Goal: Task Accomplishment & Management: Complete application form

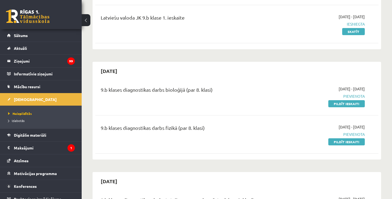
scroll to position [291, 0]
click at [345, 104] on link "Pildīt ieskaiti" at bounding box center [346, 103] width 36 height 7
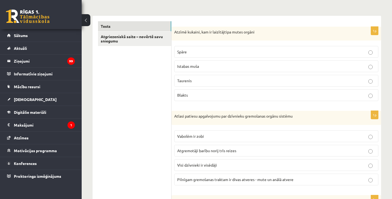
scroll to position [85, 0]
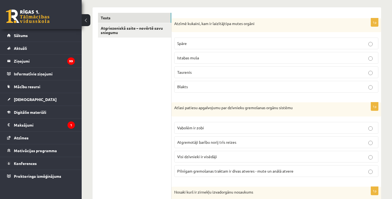
click at [191, 59] on span "Istabas muša" at bounding box center [188, 57] width 22 height 5
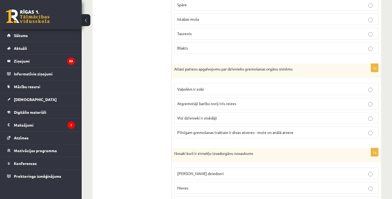
scroll to position [124, 0]
click at [201, 129] on p "Pilnīgam gremošanas traktam ir divas atveres - mute un anālā atvere" at bounding box center [276, 132] width 198 height 6
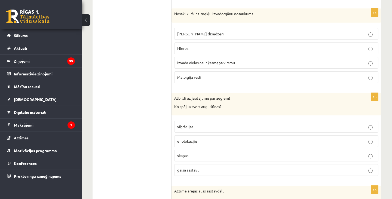
scroll to position [263, 0]
click at [201, 75] on p "Malpīgija vadi" at bounding box center [276, 78] width 198 height 6
click at [188, 169] on span "gaisa sastāvu" at bounding box center [188, 170] width 22 height 5
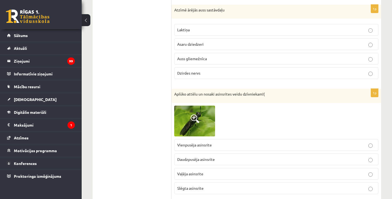
scroll to position [444, 0]
click at [198, 111] on img at bounding box center [194, 120] width 41 height 31
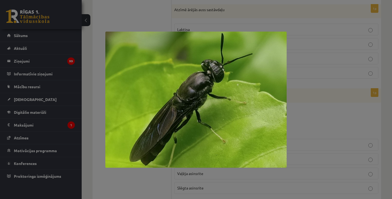
click at [171, 16] on div at bounding box center [196, 99] width 392 height 199
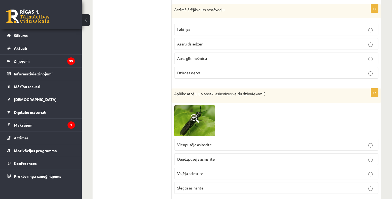
click at [191, 31] on p "Laktiņa" at bounding box center [276, 30] width 198 height 6
click at [202, 171] on span "Vaļēja asinsrite" at bounding box center [190, 173] width 26 height 5
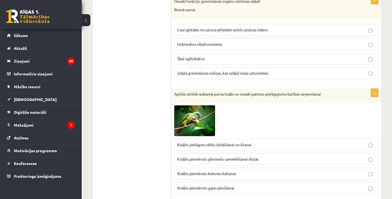
scroll to position [647, 0]
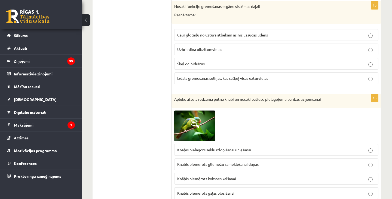
click at [197, 29] on label "Caur gļotādu no uztura atliekām asinīs uzsūcas ūdens" at bounding box center [276, 35] width 204 height 12
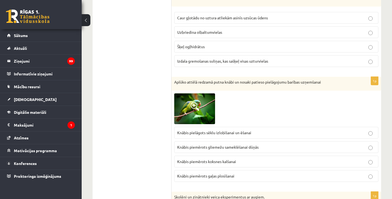
scroll to position [664, 0]
click at [232, 130] on span "Knābis pielāgots sēklu izlobīšanai un ēšanai" at bounding box center [214, 132] width 74 height 5
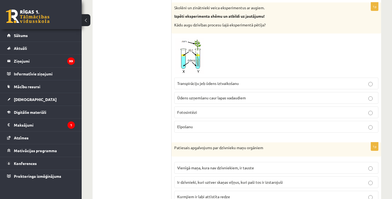
scroll to position [854, 0]
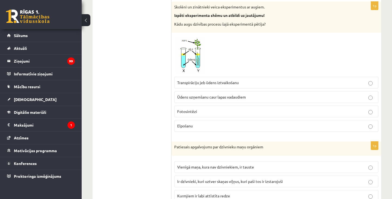
click at [247, 84] on label "Transpirāciju jeb ūdens iztvaikošanu" at bounding box center [276, 83] width 204 height 12
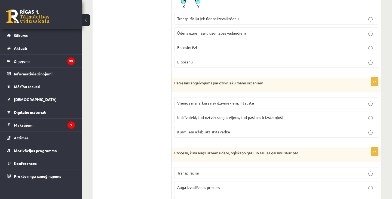
scroll to position [918, 0]
click at [218, 117] on label "Ir dzīvnieki, kuri uztver skaņas viļņus, kuri paši tos ir izstarojuši" at bounding box center [276, 117] width 204 height 12
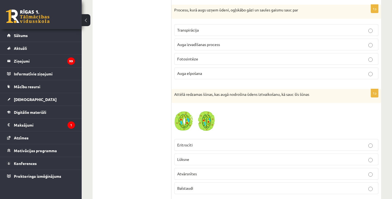
scroll to position [1060, 0]
click at [203, 56] on p "Fotosintēze" at bounding box center [276, 59] width 198 height 6
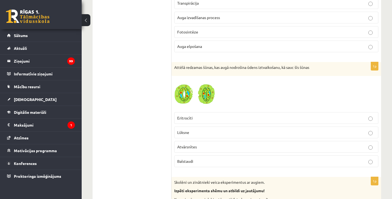
scroll to position [1090, 0]
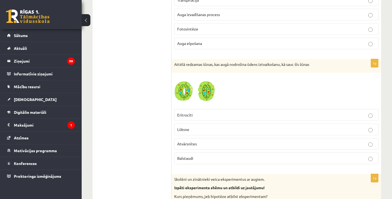
click at [212, 141] on p "Atvārsnītes" at bounding box center [276, 144] width 198 height 6
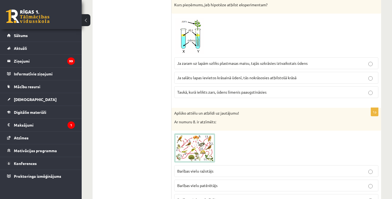
scroll to position [1282, 0]
click at [196, 92] on p "Taukā, kurā ielikts zars, ūdens līmenis paaugstināsies" at bounding box center [276, 92] width 198 height 6
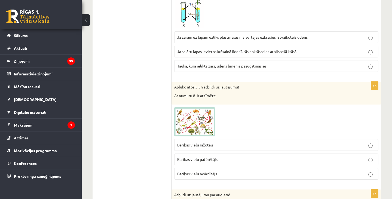
scroll to position [1311, 0]
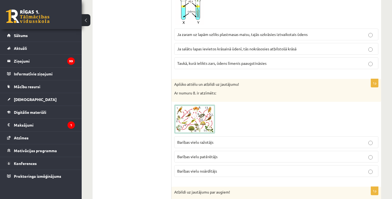
click at [210, 140] on span "Barības vielu ražotājs" at bounding box center [195, 142] width 36 height 5
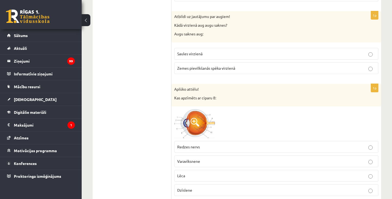
scroll to position [1488, 0]
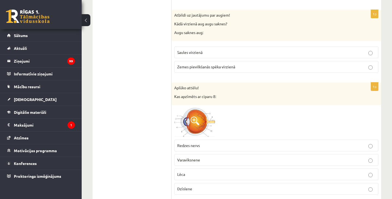
click at [194, 64] on span "Zemes pievilkšanās spēka virzienā" at bounding box center [206, 66] width 58 height 5
click at [182, 143] on span "Redzes nervs" at bounding box center [188, 145] width 23 height 5
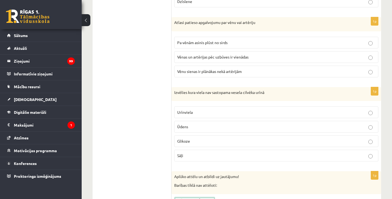
scroll to position [1676, 0]
click at [190, 68] on span "Vēnu sienas ir plānākas nekā artērijām" at bounding box center [209, 70] width 64 height 5
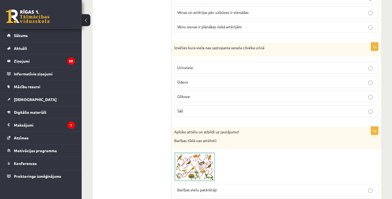
scroll to position [1729, 0]
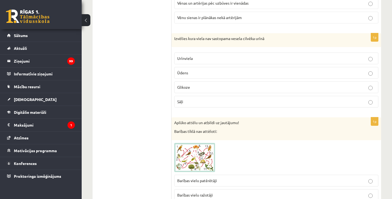
click at [200, 84] on p "Glikoze" at bounding box center [276, 87] width 198 height 6
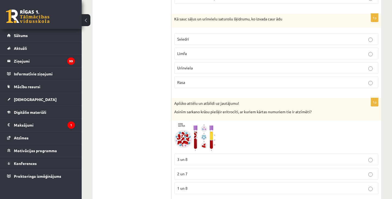
scroll to position [1938, 0]
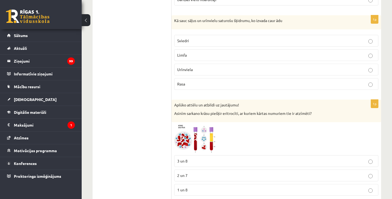
click at [188, 38] on span "Sviedri" at bounding box center [183, 40] width 12 height 5
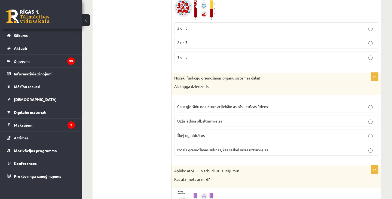
scroll to position [2071, 0]
click at [263, 147] on p "Izdala gremošanas suliņas, kas sašķeļ visas uzturvielas" at bounding box center [276, 150] width 198 height 6
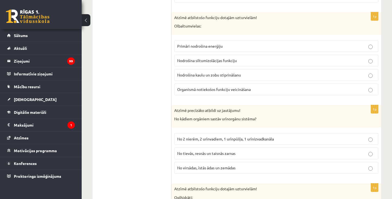
scroll to position [2345, 0]
click at [322, 86] on p "Organismā notiekošos funkciju veicināšana" at bounding box center [276, 89] width 198 height 6
click at [263, 136] on span "No 2 nierēm, 2 urīnvadiem, 1 urīnpūšļa, 1 urīnizvadkanāla" at bounding box center [225, 138] width 97 height 5
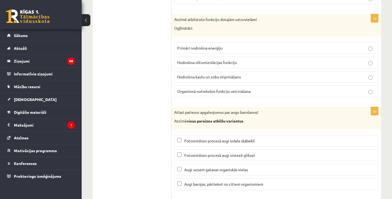
scroll to position [2518, 0]
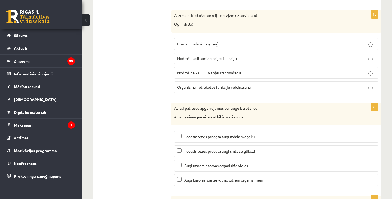
click at [300, 41] on p "Primāri nodrošina enerģiju" at bounding box center [276, 44] width 198 height 6
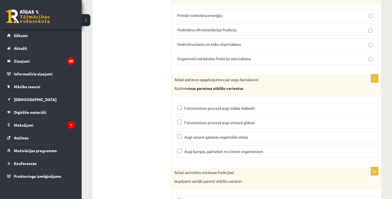
scroll to position [2548, 0]
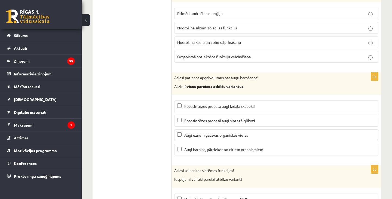
click at [270, 100] on label "Fotosintēzes procesā augi izdala skābekli" at bounding box center [276, 106] width 204 height 12
click at [266, 115] on label "Fotosintēzes procesā augi sintezē glikozi" at bounding box center [276, 121] width 204 height 12
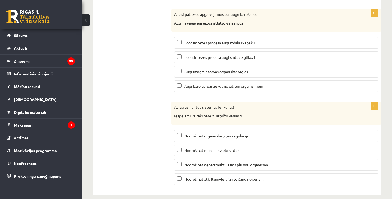
scroll to position [2612, 0]
click at [193, 162] on span "Nodrošināt nepārtrauktu asins plūsmu organismā" at bounding box center [226, 164] width 84 height 5
click at [196, 177] on span "Nodrošināt atkritumvielu izvadīšanu no šūnām" at bounding box center [223, 179] width 79 height 5
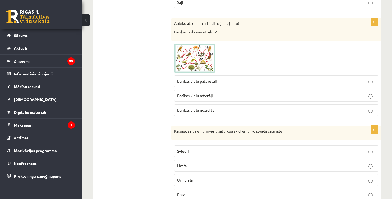
scroll to position [1829, 0]
click at [233, 78] on p "Barības vielu patērētāji" at bounding box center [276, 81] width 198 height 6
click at [220, 106] on p "Barības vielu noārdītāji" at bounding box center [276, 109] width 198 height 6
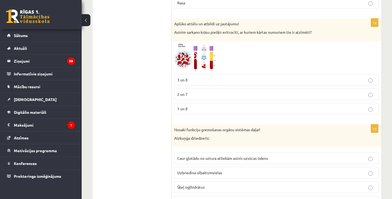
scroll to position [2020, 0]
click at [204, 57] on img at bounding box center [194, 57] width 41 height 27
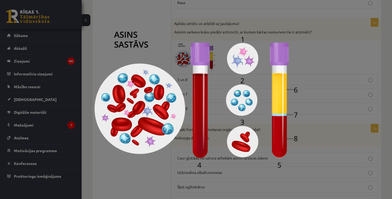
click at [216, 36] on img at bounding box center [195, 100] width 203 height 136
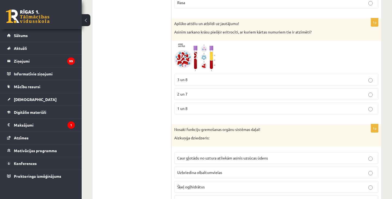
click at [205, 57] on img at bounding box center [194, 57] width 41 height 27
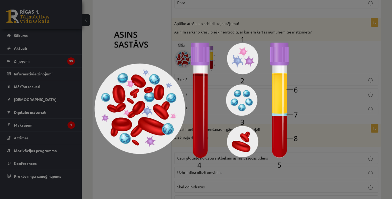
click at [231, 11] on div at bounding box center [196, 99] width 392 height 199
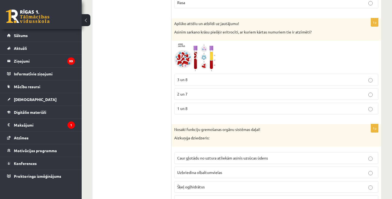
click at [201, 44] on img at bounding box center [194, 57] width 41 height 27
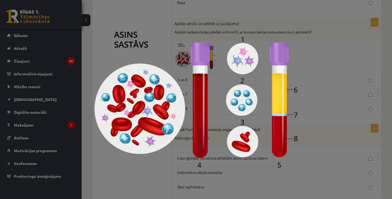
click at [219, 22] on div at bounding box center [196, 99] width 392 height 199
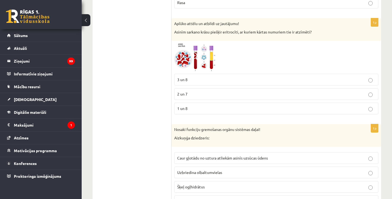
click at [202, 44] on img at bounding box center [194, 57] width 41 height 27
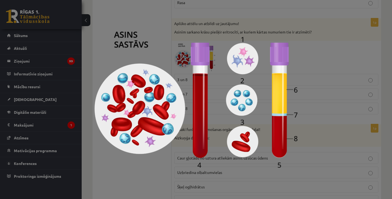
click at [212, 36] on img at bounding box center [195, 100] width 203 height 136
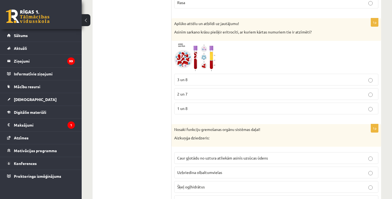
click at [204, 71] on fieldset "3 un 8 2 un 7 1 un 8" at bounding box center [276, 93] width 204 height 45
click at [206, 77] on p "3 un 8" at bounding box center [276, 80] width 198 height 6
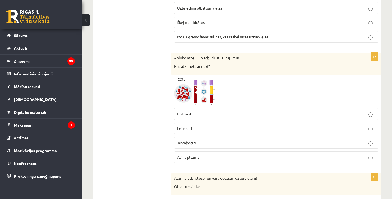
scroll to position [2184, 0]
click at [205, 80] on img at bounding box center [194, 91] width 41 height 27
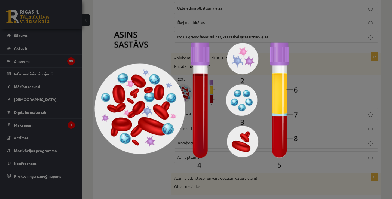
click at [225, 40] on img at bounding box center [195, 100] width 203 height 136
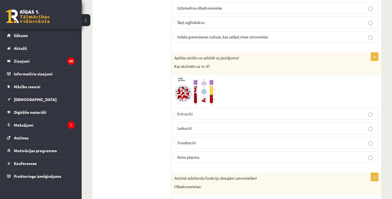
click at [204, 78] on img at bounding box center [194, 91] width 41 height 27
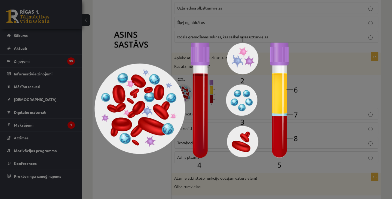
click at [238, 32] on img at bounding box center [195, 100] width 203 height 136
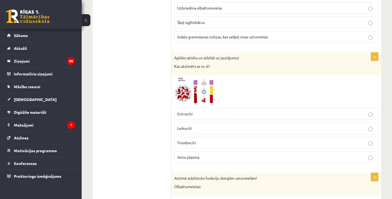
click at [192, 140] on span "Trombocīti" at bounding box center [186, 142] width 19 height 5
click at [195, 125] on p "Leikocīti" at bounding box center [276, 128] width 198 height 6
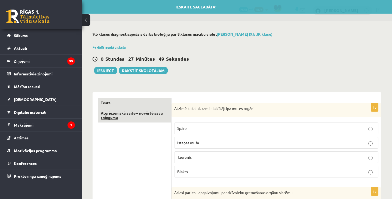
scroll to position [0, 0]
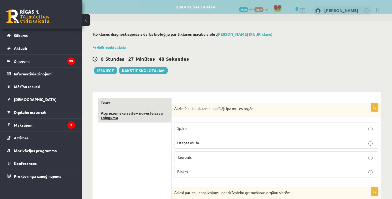
click at [137, 110] on link "Atgriezeniskā saite – novērtē savu sniegumu" at bounding box center [134, 115] width 73 height 15
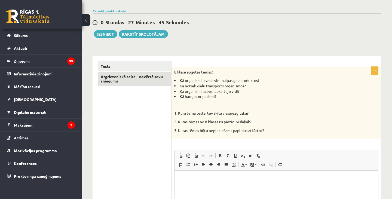
scroll to position [38, 0]
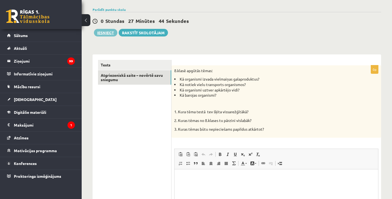
click at [104, 33] on button "Iesniegt" at bounding box center [105, 33] width 23 height 8
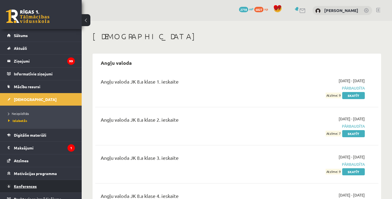
click at [26, 183] on link "Konferences" at bounding box center [41, 186] width 68 height 13
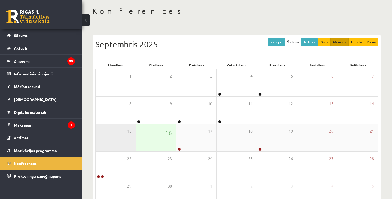
scroll to position [26, 0]
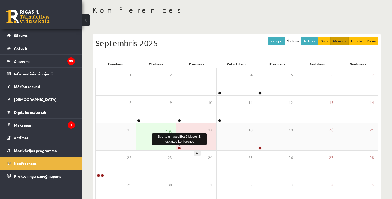
click at [178, 148] on link at bounding box center [179, 147] width 3 height 3
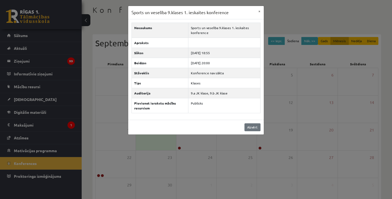
click at [253, 128] on link "Aizvērt" at bounding box center [252, 127] width 16 height 8
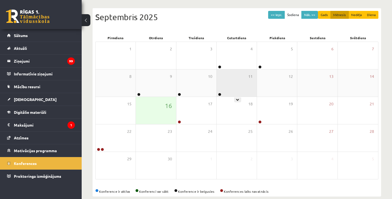
scroll to position [58, 0]
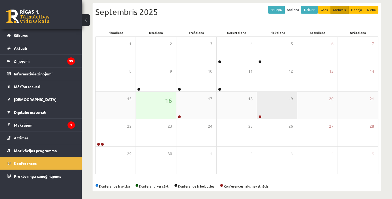
click at [258, 115] on div at bounding box center [259, 117] width 5 height 4
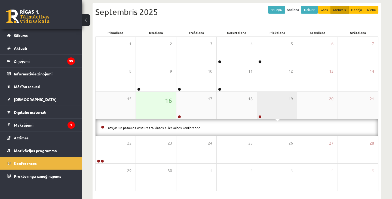
click at [276, 97] on div "19" at bounding box center [277, 105] width 40 height 27
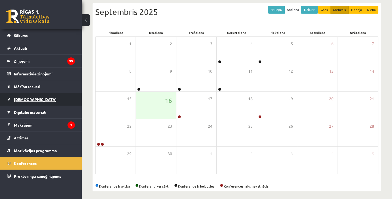
click at [27, 99] on span "[DEMOGRAPHIC_DATA]" at bounding box center [35, 99] width 43 height 5
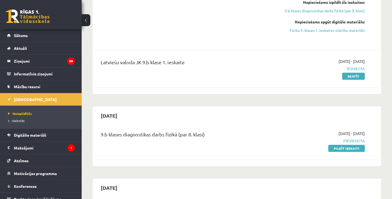
scroll to position [183, 0]
click at [339, 148] on link "Pildīt ieskaiti" at bounding box center [346, 147] width 36 height 7
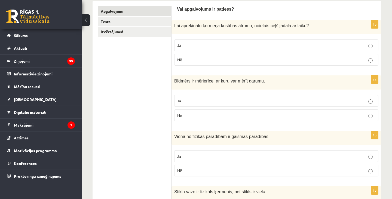
scroll to position [93, 0]
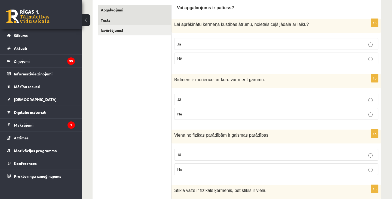
click at [109, 22] on link "Tests" at bounding box center [134, 20] width 73 height 10
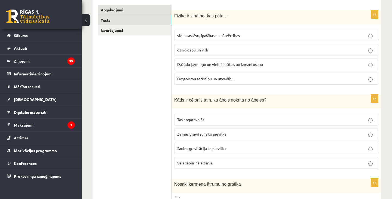
click at [121, 12] on link "Apgalvojumi" at bounding box center [134, 10] width 73 height 10
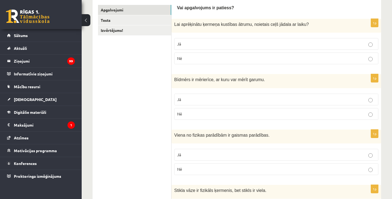
click at [199, 44] on p "Jā" at bounding box center [276, 44] width 198 height 6
click at [192, 95] on label "Jā" at bounding box center [276, 100] width 204 height 12
click at [194, 154] on p "Jā" at bounding box center [276, 155] width 198 height 6
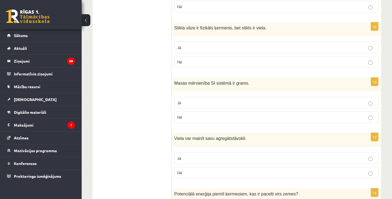
scroll to position [255, 0]
click at [219, 46] on p "Jā" at bounding box center [276, 47] width 198 height 6
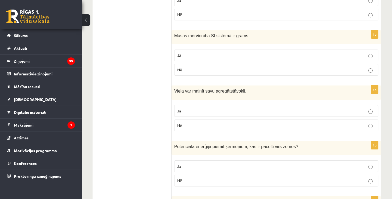
scroll to position [304, 0]
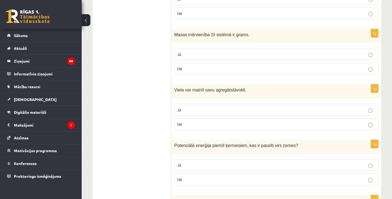
click at [220, 67] on p "Nē" at bounding box center [276, 69] width 198 height 6
click at [207, 112] on label "Jā" at bounding box center [276, 110] width 204 height 12
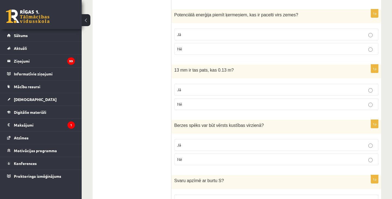
scroll to position [435, 0]
click at [193, 31] on p "Jā" at bounding box center [276, 34] width 198 height 6
click at [198, 101] on p "Nē" at bounding box center [276, 104] width 198 height 6
click at [196, 158] on p "Nē" at bounding box center [276, 159] width 198 height 6
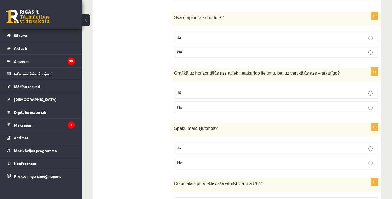
scroll to position [601, 0]
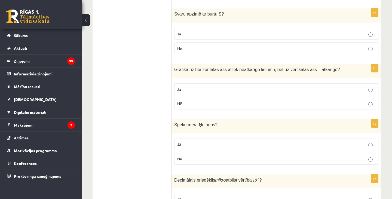
click at [184, 43] on label "Nē" at bounding box center [276, 48] width 204 height 12
click at [187, 86] on p "Jā" at bounding box center [276, 89] width 198 height 6
click at [186, 142] on p "Jā" at bounding box center [276, 144] width 198 height 6
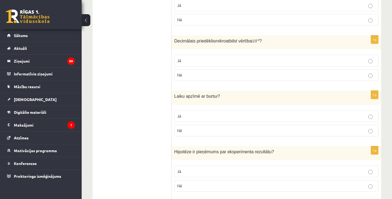
scroll to position [740, 0]
click at [202, 57] on p "Jā" at bounding box center [276, 60] width 198 height 6
click at [194, 115] on p "Jā" at bounding box center [276, 116] width 198 height 6
click at [190, 168] on p "Jā" at bounding box center [276, 171] width 198 height 6
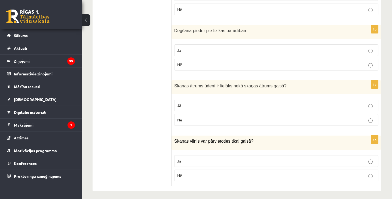
scroll to position [916, 0]
click at [203, 62] on p "Nē" at bounding box center [276, 65] width 198 height 6
click at [189, 100] on label "Jā" at bounding box center [276, 106] width 204 height 12
click at [184, 173] on p "Nē" at bounding box center [276, 176] width 198 height 6
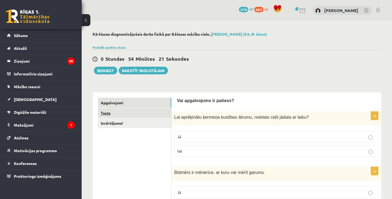
scroll to position [0, 0]
click at [132, 114] on link "Tests" at bounding box center [134, 113] width 73 height 10
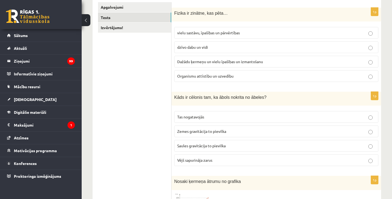
scroll to position [94, 0]
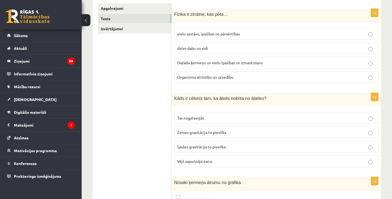
click at [195, 64] on span "Dažādu ķermeņu un vielu īpašības un izmantošanu" at bounding box center [220, 62] width 86 height 5
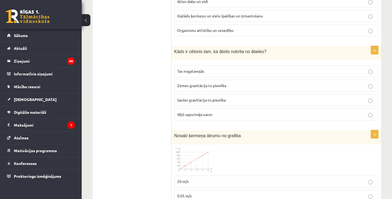
scroll to position [142, 0]
click at [204, 84] on span "Zemes gravitācija to pievilka" at bounding box center [201, 84] width 49 height 5
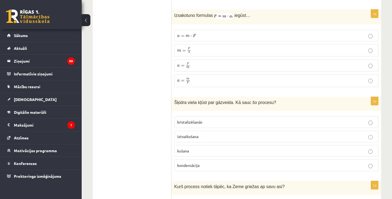
scroll to position [372, 0]
click at [188, 134] on span "iztvaikošana" at bounding box center [187, 135] width 21 height 5
click at [198, 62] on p "a = F m a = F m" at bounding box center [276, 65] width 198 height 7
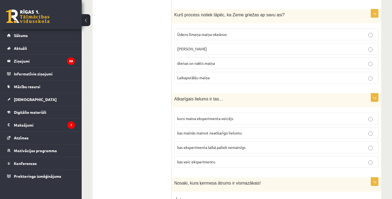
scroll to position [546, 0]
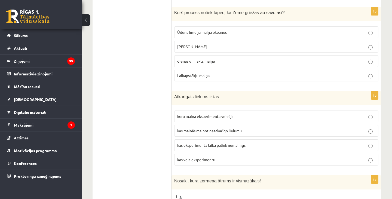
click at [199, 61] on span "dienas un nakts maiņa" at bounding box center [196, 60] width 38 height 5
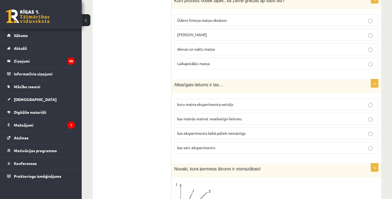
scroll to position [563, 0]
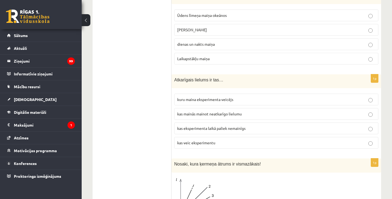
click at [205, 113] on span "kas mainās mainot neatkarīgo lielumu" at bounding box center [209, 113] width 64 height 5
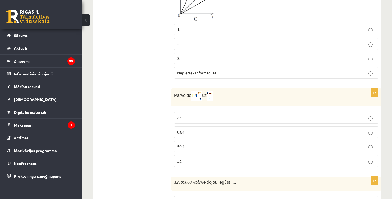
scroll to position [765, 0]
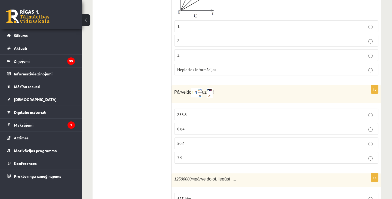
click at [195, 137] on label "50.4" at bounding box center [276, 143] width 204 height 12
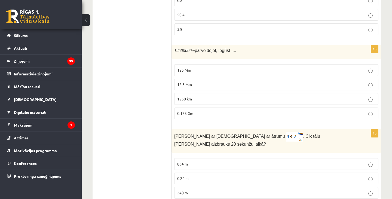
scroll to position [895, 0]
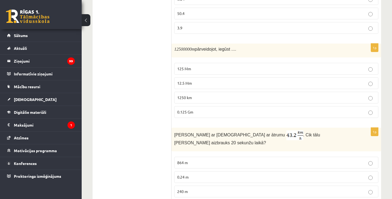
click at [206, 80] on p "12.5 Mm" at bounding box center [276, 83] width 198 height 6
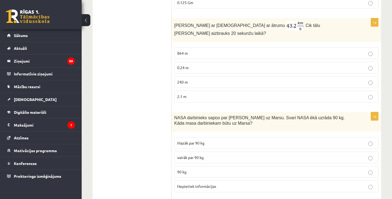
scroll to position [1007, 0]
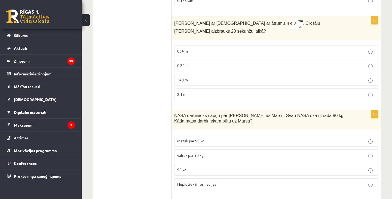
click at [195, 77] on p "240 m" at bounding box center [276, 80] width 198 height 6
click at [190, 167] on p "90 kg" at bounding box center [276, 170] width 198 height 6
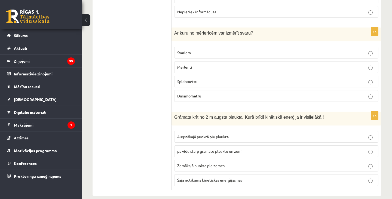
scroll to position [1179, 0]
click at [203, 93] on p "Dinamometru" at bounding box center [276, 96] width 198 height 6
click at [190, 163] on span "Zemākajā punkta pie zemes" at bounding box center [200, 165] width 47 height 5
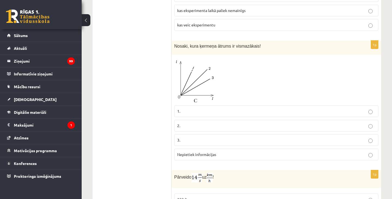
scroll to position [682, 0]
click at [193, 75] on img at bounding box center [194, 78] width 41 height 45
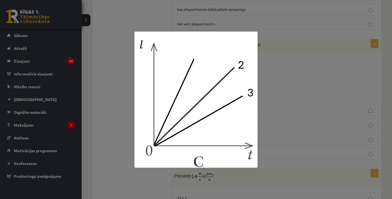
click at [281, 50] on div at bounding box center [196, 99] width 392 height 199
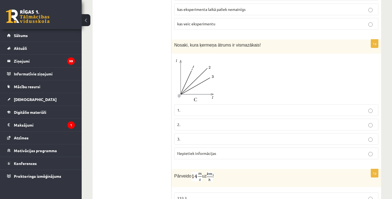
click at [207, 105] on label "1." at bounding box center [276, 110] width 204 height 12
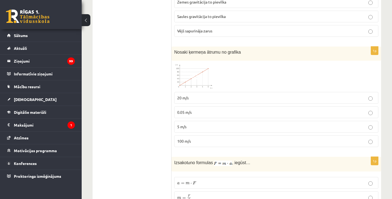
scroll to position [224, 0]
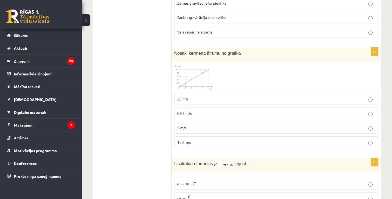
click at [195, 75] on span at bounding box center [194, 77] width 9 height 9
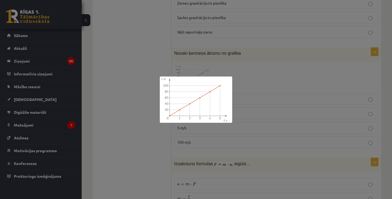
click at [196, 69] on div at bounding box center [196, 99] width 392 height 199
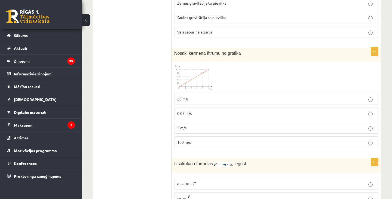
click at [196, 78] on span at bounding box center [194, 77] width 9 height 9
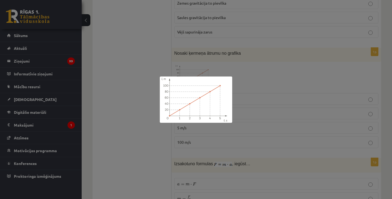
click at [198, 57] on div at bounding box center [196, 99] width 392 height 199
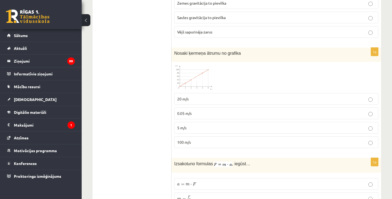
click at [194, 76] on span at bounding box center [194, 77] width 9 height 9
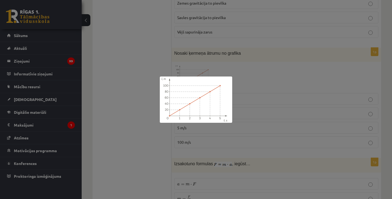
click at [189, 67] on div at bounding box center [196, 99] width 392 height 199
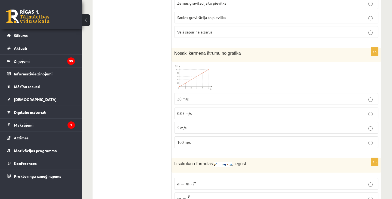
click at [190, 69] on img at bounding box center [194, 77] width 41 height 26
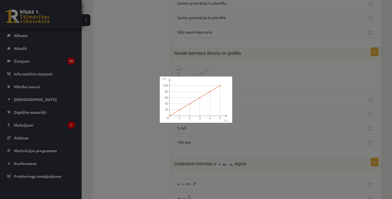
click at [198, 63] on div at bounding box center [196, 99] width 392 height 199
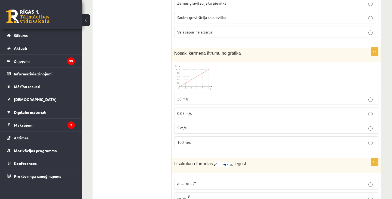
click at [198, 110] on p "0.05 m/s" at bounding box center [276, 113] width 198 height 6
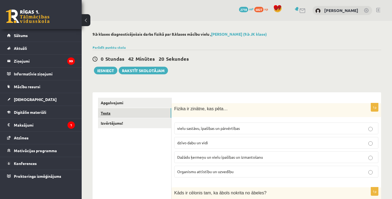
scroll to position [0, 0]
click at [121, 121] on link "Izvērtējums!" at bounding box center [134, 123] width 73 height 10
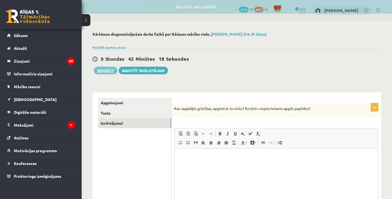
click at [107, 70] on button "Iesniegt" at bounding box center [105, 71] width 23 height 8
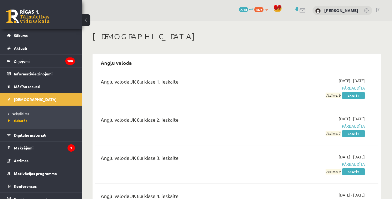
click at [253, 10] on span "mP" at bounding box center [251, 9] width 4 height 4
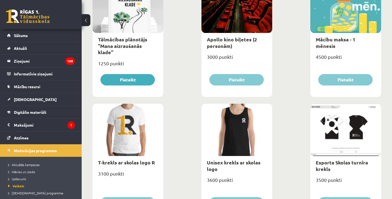
scroll to position [233, 0]
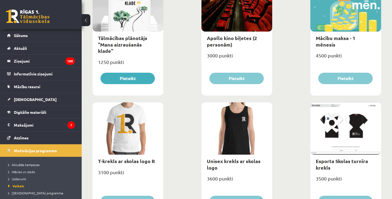
click at [235, 55] on div "3000 punkti" at bounding box center [236, 58] width 71 height 14
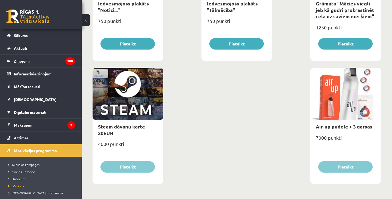
scroll to position [883, 0]
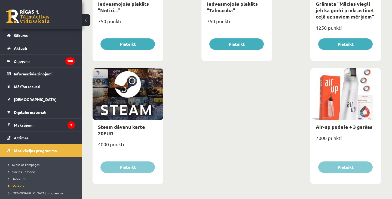
click at [345, 81] on div at bounding box center [345, 94] width 71 height 52
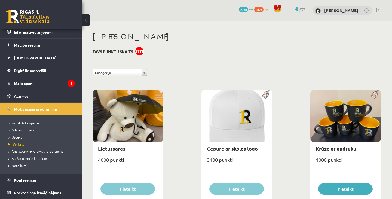
scroll to position [42, 0]
click at [27, 59] on span "[DEMOGRAPHIC_DATA]" at bounding box center [35, 57] width 43 height 5
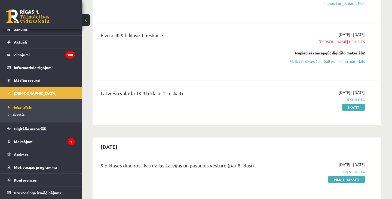
scroll to position [136, 0]
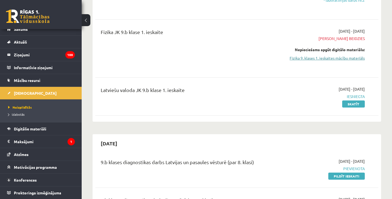
click at [319, 57] on link "Fizika 9. klases 1. ieskaites mācību materiāls" at bounding box center [323, 58] width 82 height 6
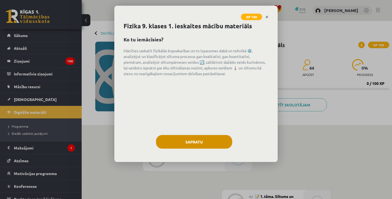
click at [206, 146] on button "Sapratu" at bounding box center [194, 142] width 76 height 14
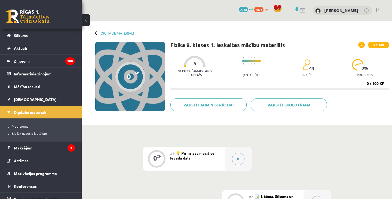
click at [243, 156] on button at bounding box center [238, 159] width 13 height 13
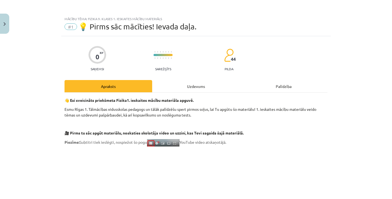
click at [206, 85] on div "Uzdevums" at bounding box center [196, 86] width 88 height 12
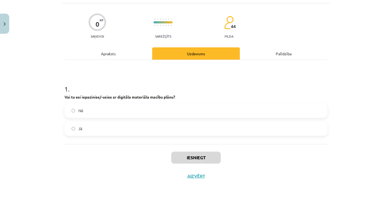
scroll to position [33, 0]
click at [188, 122] on label "Jā" at bounding box center [196, 129] width 262 height 14
click at [188, 152] on button "Iesniegt" at bounding box center [196, 158] width 50 height 12
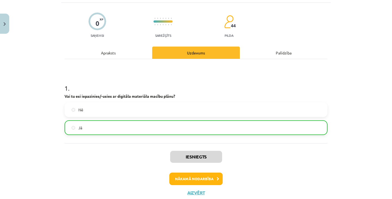
click at [190, 178] on button "Nākamā nodarbība" at bounding box center [195, 178] width 53 height 13
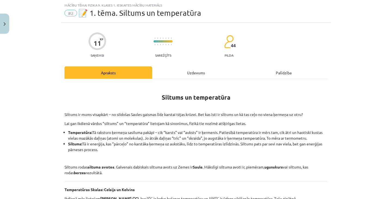
click at [214, 76] on div "Uzdevums" at bounding box center [196, 72] width 88 height 12
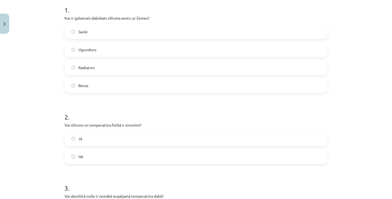
scroll to position [111, 0]
click at [184, 33] on label "Saule" at bounding box center [196, 32] width 262 height 14
click at [129, 158] on label "Nē" at bounding box center [196, 157] width 262 height 14
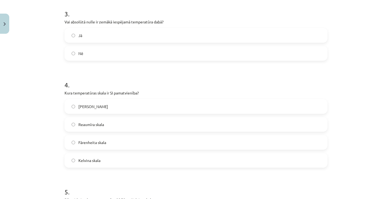
scroll to position [292, 0]
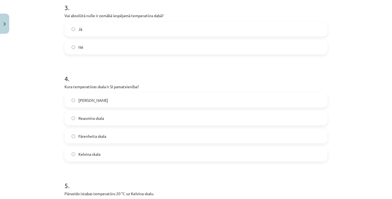
click at [125, 30] on label "Jā" at bounding box center [196, 29] width 262 height 14
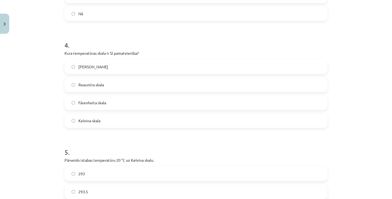
scroll to position [329, 0]
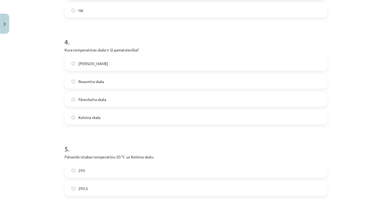
click at [95, 118] on span "Kelvina skala" at bounding box center [89, 118] width 22 height 6
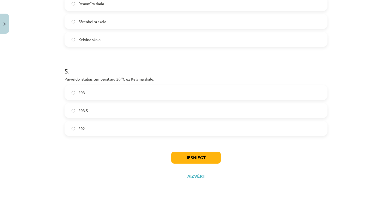
scroll to position [407, 0]
click at [163, 92] on label "293" at bounding box center [196, 93] width 262 height 14
click at [179, 156] on button "Iesniegt" at bounding box center [196, 158] width 50 height 12
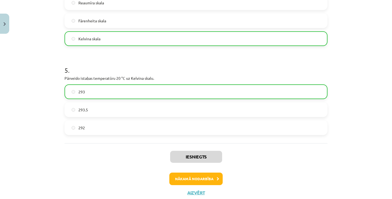
click at [188, 176] on button "Nākamā nodarbība" at bounding box center [195, 178] width 53 height 13
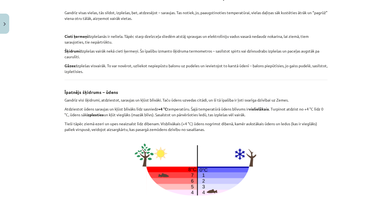
scroll to position [14, 0]
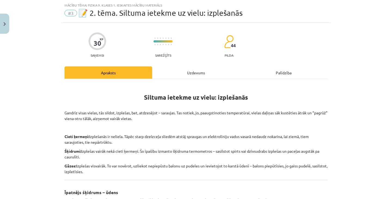
click at [195, 77] on div "Uzdevums" at bounding box center [196, 72] width 88 height 12
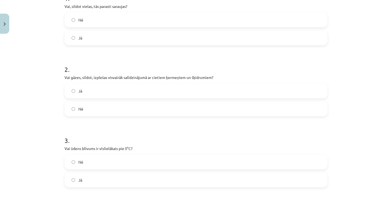
scroll to position [122, 0]
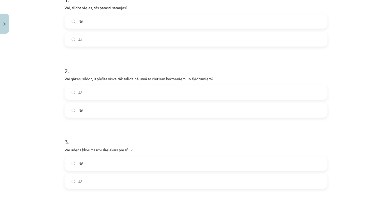
click at [151, 21] on label "Nē" at bounding box center [196, 21] width 262 height 14
click at [119, 93] on label "Jā" at bounding box center [196, 92] width 262 height 14
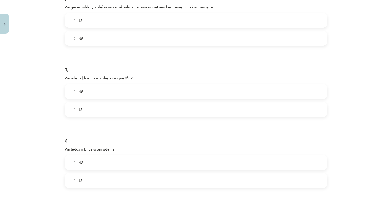
scroll to position [194, 0]
click at [120, 91] on label "Nē" at bounding box center [196, 91] width 262 height 14
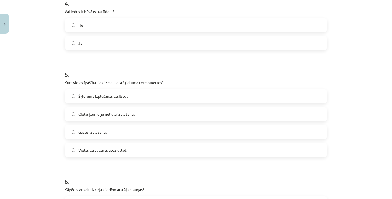
scroll to position [332, 0]
click at [301, 21] on label "Nē" at bounding box center [196, 24] width 262 height 14
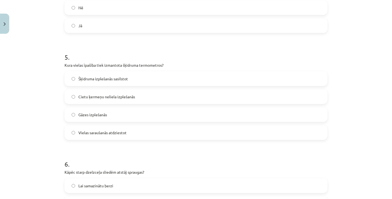
scroll to position [349, 0]
click at [176, 75] on label "Šķidruma izplešanās sasilstot" at bounding box center [196, 78] width 262 height 14
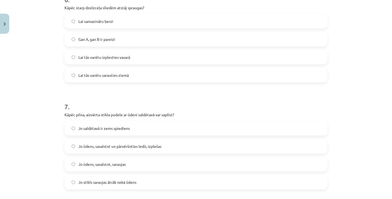
scroll to position [512, 0]
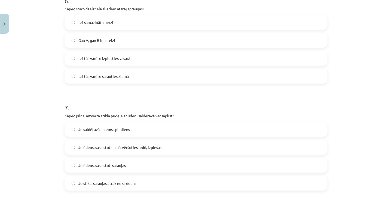
click at [156, 36] on label "Gan A, gan B ir pareizi" at bounding box center [196, 40] width 262 height 14
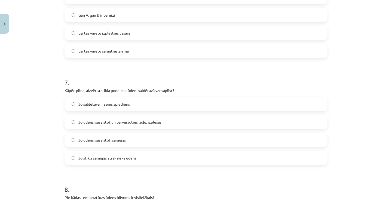
scroll to position [539, 0]
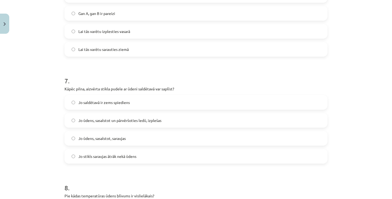
click at [113, 122] on span "Jo ūdens, sasalstot un pārvēršoties ledū, izplešas" at bounding box center [119, 121] width 83 height 6
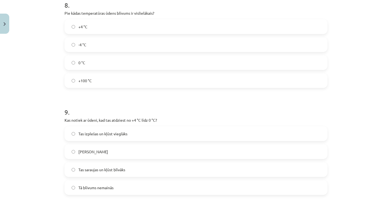
scroll to position [722, 0]
click at [194, 23] on label "+4 °C" at bounding box center [196, 26] width 262 height 14
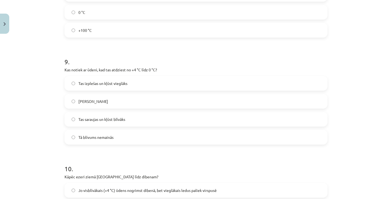
scroll to position [774, 0]
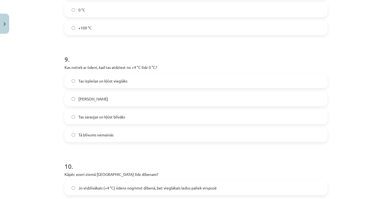
click at [128, 84] on label "Tas izplešas un kļūst vieglāks" at bounding box center [196, 81] width 262 height 14
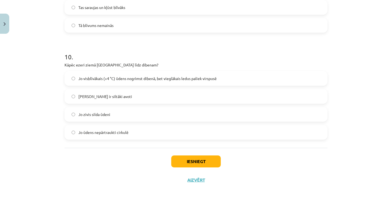
scroll to position [884, 0]
click at [222, 78] on label "Jo visblīvākais (+4 °C) ūdens nogrimst dibenā, bet vieglākais ledus paliek virs…" at bounding box center [196, 78] width 262 height 14
click at [187, 156] on button "Iesniegt" at bounding box center [196, 161] width 50 height 12
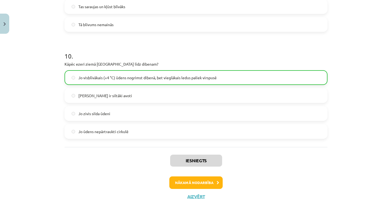
click at [196, 180] on button "Nākamā nodarbība" at bounding box center [195, 182] width 53 height 13
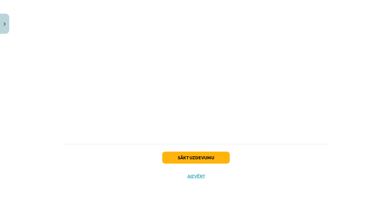
scroll to position [339, 0]
click at [56, 109] on div "Mācību tēma: Fizika 9. klases 1. ieskaites mācību materiāls #4 📝 3. tēma. Siltu…" at bounding box center [196, 99] width 392 height 199
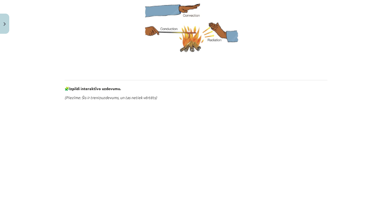
scroll to position [180, 0]
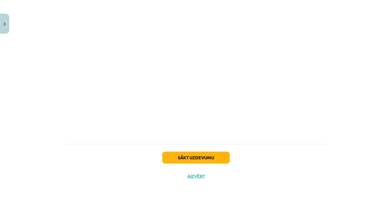
click at [188, 157] on button "Sākt uzdevumu" at bounding box center [195, 158] width 67 height 12
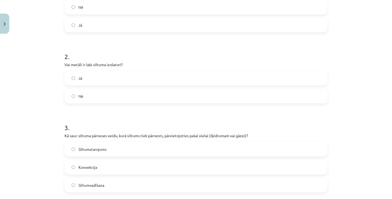
scroll to position [124, 0]
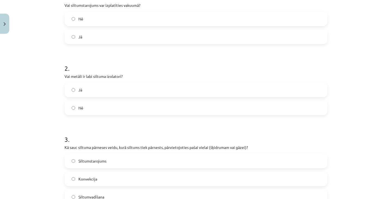
click at [84, 38] on label "Jā" at bounding box center [196, 37] width 262 height 14
click at [95, 109] on label "Nē" at bounding box center [196, 108] width 262 height 14
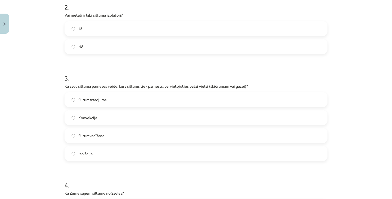
scroll to position [186, 0]
click at [109, 119] on label "Konvekcija" at bounding box center [196, 117] width 262 height 14
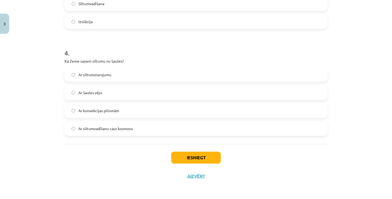
scroll to position [318, 0]
click at [150, 73] on label "Ar siltumstarojumu" at bounding box center [196, 75] width 262 height 14
click at [173, 153] on button "Iesniegt" at bounding box center [196, 158] width 50 height 12
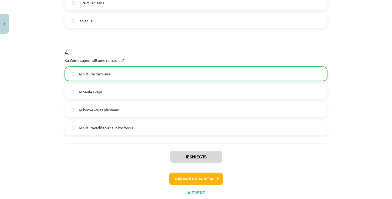
click at [186, 174] on button "Nākamā nodarbība" at bounding box center [195, 178] width 53 height 13
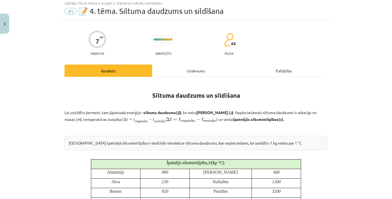
scroll to position [14, 0]
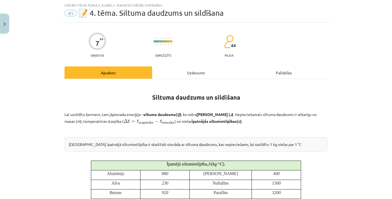
click at [202, 73] on div "Uzdevums" at bounding box center [196, 72] width 88 height 12
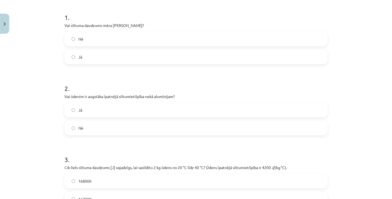
scroll to position [105, 0]
click at [154, 37] on label "Nē" at bounding box center [196, 39] width 262 height 14
click at [122, 103] on label "Jā" at bounding box center [196, 110] width 262 height 14
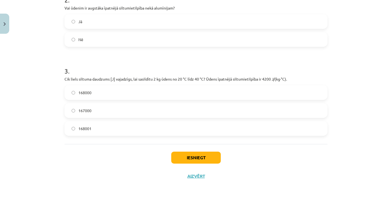
scroll to position [193, 0]
click at [125, 95] on label "168000" at bounding box center [196, 93] width 262 height 14
click at [182, 155] on button "Iesniegt" at bounding box center [196, 158] width 50 height 12
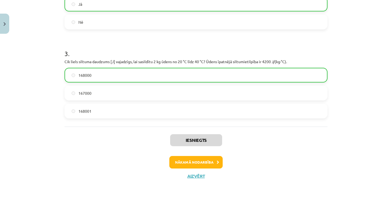
click at [196, 157] on button "Nākamā nodarbība" at bounding box center [195, 162] width 53 height 13
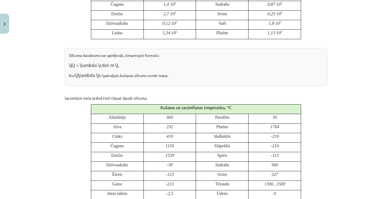
scroll to position [14, 0]
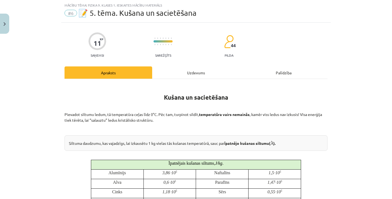
click at [199, 72] on div "Uzdevums" at bounding box center [196, 72] width 88 height 12
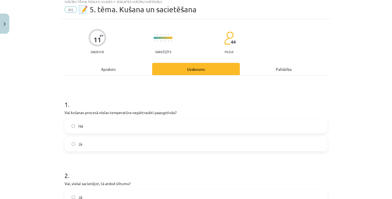
scroll to position [24, 0]
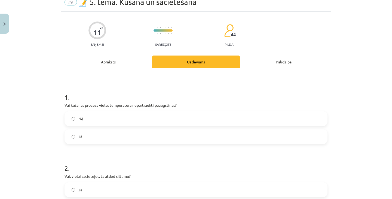
click at [164, 117] on label "Nē" at bounding box center [196, 119] width 262 height 14
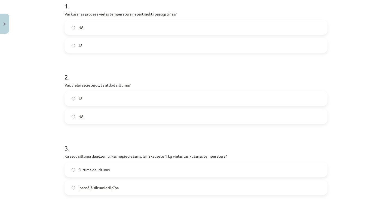
scroll to position [116, 0]
click at [165, 95] on label "Jā" at bounding box center [196, 98] width 262 height 14
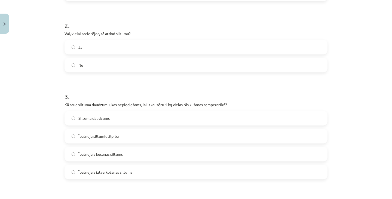
scroll to position [172, 0]
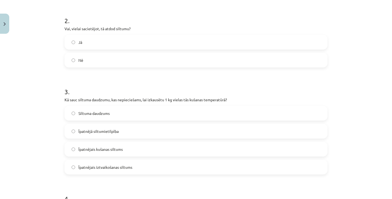
click at [126, 152] on label "Īpatnējais kušanas siltums" at bounding box center [196, 149] width 262 height 14
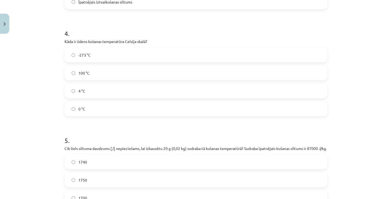
scroll to position [337, 0]
click at [135, 73] on label "100 °C" at bounding box center [196, 73] width 262 height 14
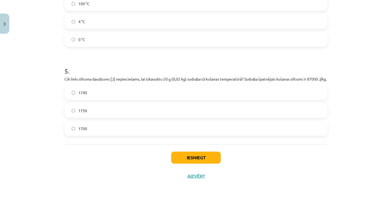
scroll to position [413, 0]
click at [105, 89] on label "1740" at bounding box center [196, 93] width 262 height 14
click at [178, 154] on button "Iesniegt" at bounding box center [196, 158] width 50 height 12
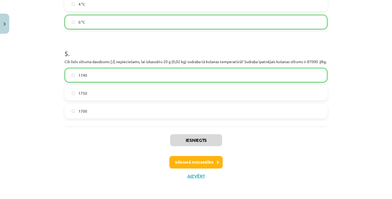
scroll to position [430, 0]
click at [189, 156] on button "Nākamā nodarbība" at bounding box center [195, 162] width 53 height 13
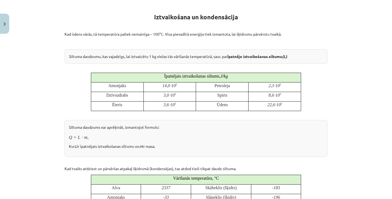
scroll to position [14, 0]
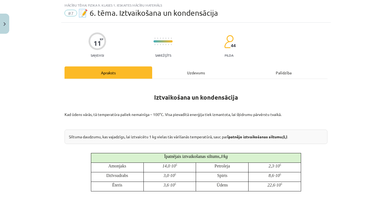
click at [183, 76] on div "Uzdevums" at bounding box center [196, 72] width 88 height 12
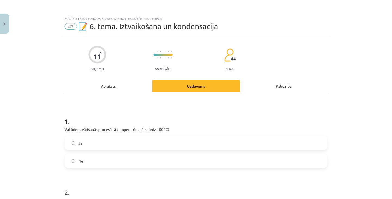
scroll to position [15, 0]
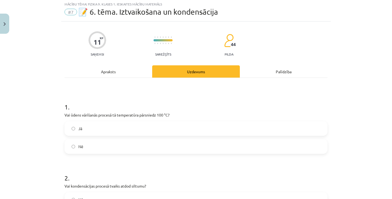
click at [137, 147] on label "Nē" at bounding box center [196, 147] width 262 height 14
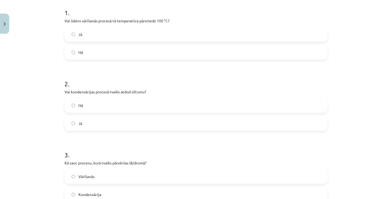
scroll to position [111, 0]
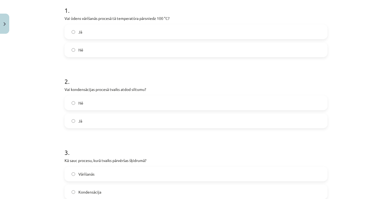
click at [140, 126] on label "Jā" at bounding box center [196, 121] width 262 height 14
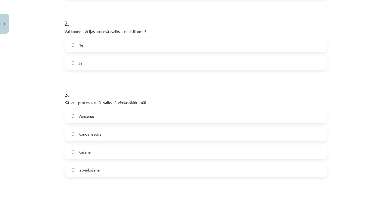
scroll to position [172, 0]
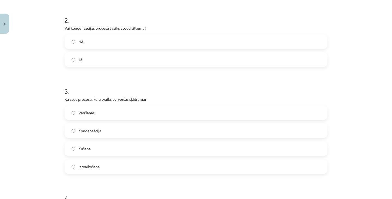
click at [130, 134] on label "Kondensācija" at bounding box center [196, 131] width 262 height 14
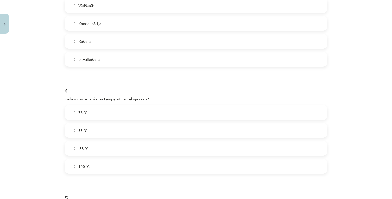
scroll to position [300, 0]
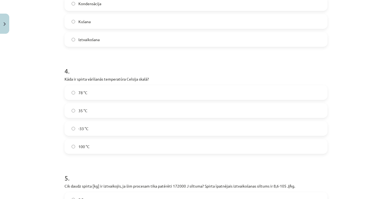
click at [138, 88] on label "78 °C" at bounding box center [196, 93] width 262 height 14
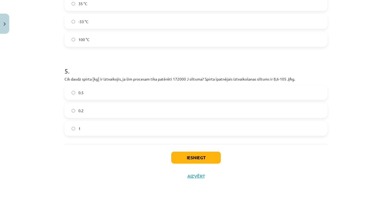
scroll to position [407, 0]
click at [130, 111] on label "0.2" at bounding box center [196, 111] width 262 height 14
click at [201, 156] on button "Iesniegt" at bounding box center [196, 158] width 50 height 12
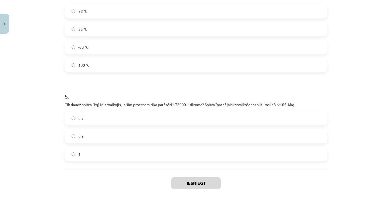
scroll to position [381, 0]
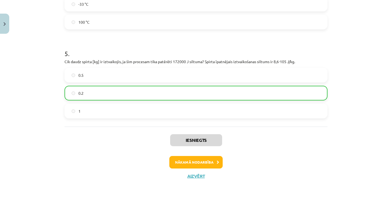
click at [193, 164] on button "Nākamā nodarbība" at bounding box center [195, 162] width 53 height 13
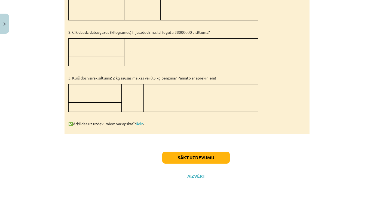
click at [192, 157] on button "Sākt uzdevumu" at bounding box center [195, 158] width 67 height 12
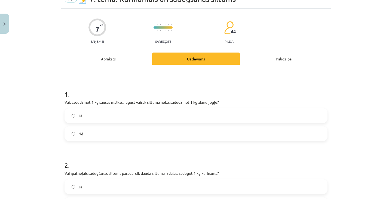
scroll to position [41, 0]
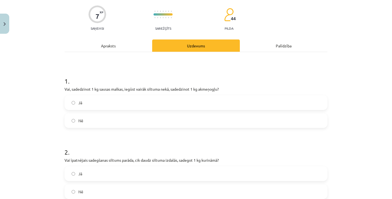
click at [203, 103] on label "Jā" at bounding box center [196, 103] width 262 height 14
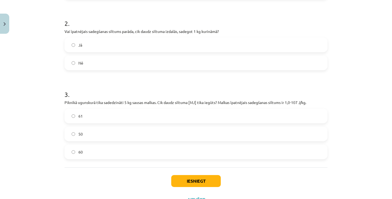
scroll to position [170, 0]
click at [211, 42] on label "Jā" at bounding box center [196, 44] width 262 height 14
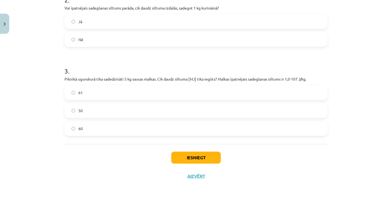
scroll to position [193, 0]
click at [152, 107] on label "50" at bounding box center [196, 111] width 262 height 14
click at [183, 152] on button "Iesniegt" at bounding box center [196, 158] width 50 height 12
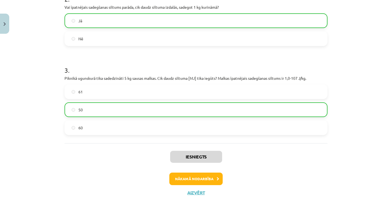
click at [191, 181] on button "Nākamā nodarbība" at bounding box center [195, 178] width 53 height 13
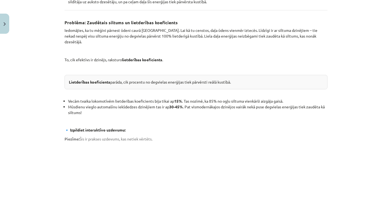
scroll to position [14, 0]
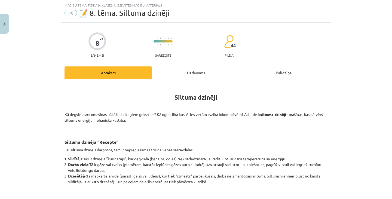
click at [191, 74] on div "Uzdevums" at bounding box center [196, 72] width 88 height 12
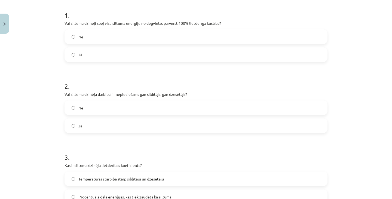
scroll to position [107, 0]
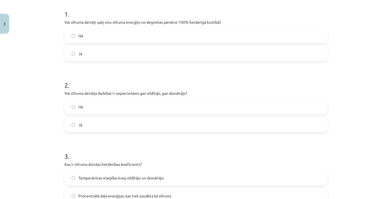
click at [195, 33] on label "Nē" at bounding box center [196, 36] width 262 height 14
click at [141, 121] on label "Jā" at bounding box center [196, 125] width 262 height 14
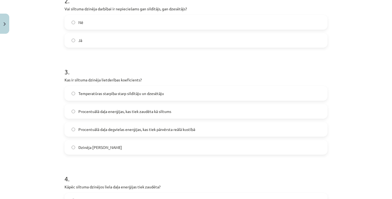
scroll to position [194, 0]
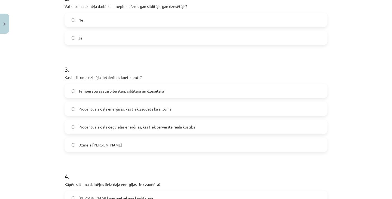
click at [156, 123] on label "Procentuālā daļa degvielas enerģijas, kas tiek pārvērsta reālā kustībā" at bounding box center [196, 127] width 262 height 14
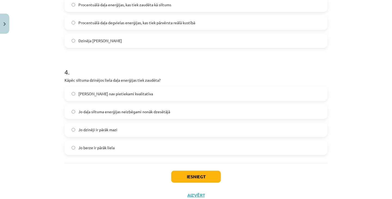
scroll to position [300, 0]
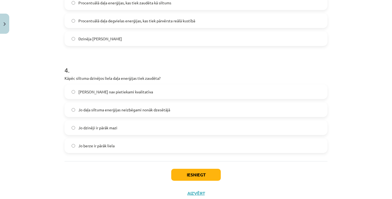
click at [146, 107] on span "Jo daļa siltuma enerģijas neizbēgami nonāk dzesētājā" at bounding box center [124, 110] width 92 height 6
click at [188, 172] on button "Iesniegt" at bounding box center [196, 175] width 50 height 12
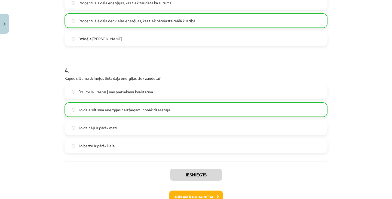
click at [184, 192] on button "Nākamā nodarbība" at bounding box center [195, 196] width 53 height 13
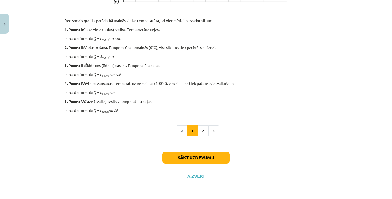
scroll to position [267, 0]
click at [203, 128] on button "2" at bounding box center [203, 130] width 11 height 11
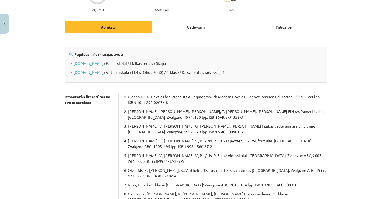
scroll to position [58, 0]
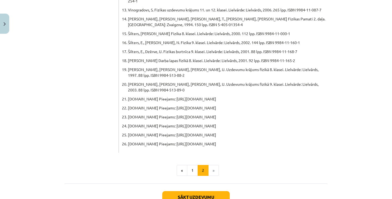
click at [198, 191] on button "Sākt uzdevumu" at bounding box center [195, 197] width 67 height 12
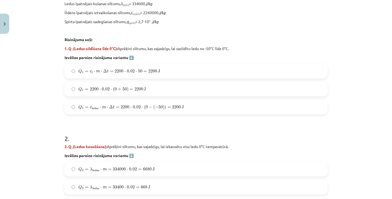
scroll to position [204, 0]
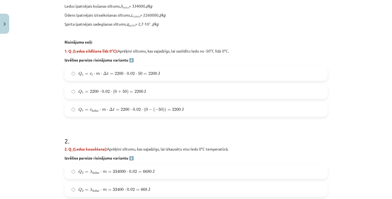
click at [177, 111] on span "2200" at bounding box center [176, 109] width 9 height 3
click at [172, 74] on label "Q 1 = c l ⋅ m ⋅ Δ t = 2200 ⋅ 0.02 ⋅ 50 = 2200 J Q 1 = c l ⋅ m ⋅ Δ t = 2200 ⋅ 0.…" at bounding box center [196, 74] width 262 height 14
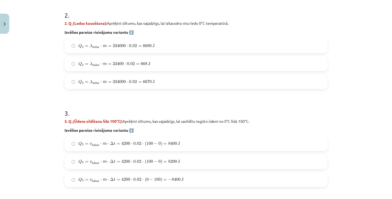
scroll to position [333, 0]
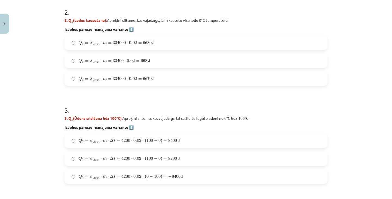
click at [237, 43] on label "Q 2 = λ ledus ⋅ m = 334000 ⋅ 0.02 = 6680 J Q 2 = λ ledus ⋅ m = 334000 ⋅ 0.02 = …" at bounding box center [196, 43] width 262 height 14
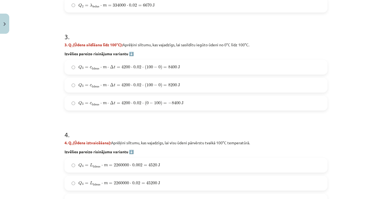
scroll to position [407, 0]
click at [192, 66] on label "Q 3 = c ū dens ⋅ m ⋅ Δ t = 4200 ⋅ 0.02 ⋅ ( 100 − 0 ) = 8400 J Q 3 = c ūdens ⋅ m…" at bounding box center [196, 67] width 262 height 14
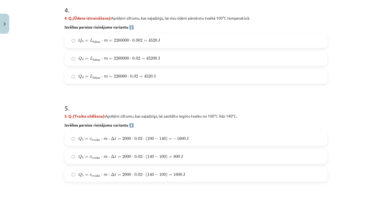
scroll to position [531, 0]
click at [249, 53] on label "Q 4 = L ū dens ⋅ m = 2260000 ⋅ 0.02 = 45200 J Q 4 = L ūdens ⋅ m = 2260000 ⋅ 0.0…" at bounding box center [196, 58] width 262 height 14
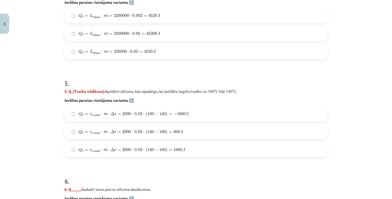
scroll to position [557, 0]
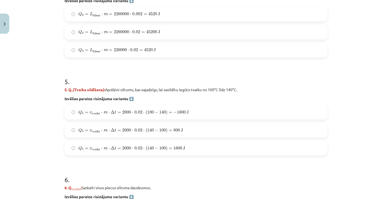
click at [186, 142] on label "Q 5 = c tvaiks ⋅ m ⋅ Δ t = 2000 ⋅ 0.02 ⋅ ( 140 − 100 ) = 1600 J Q 5 = c tvaiks …" at bounding box center [196, 148] width 262 height 14
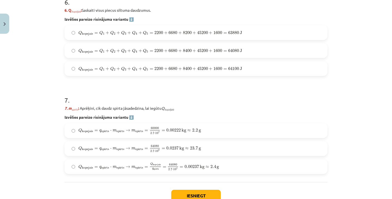
scroll to position [730, 0]
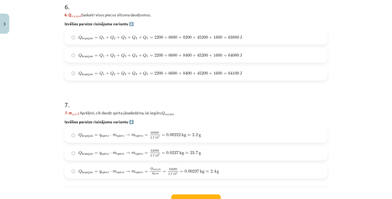
click at [255, 51] on label "Q kopejais = Q 1 + Q 2 + Q 3 + Q 4 + Q 5 = 2200 + 6680 + 8400 + 45200 + 1600 = …" at bounding box center [196, 55] width 262 height 14
click at [210, 167] on span "Q kopejais = q spirts ⋅ m spirts → m spirts = Q kopejais q spirts = 64080 2.7 ⋅…" at bounding box center [148, 171] width 140 height 8
click at [205, 195] on button "Iesniegt" at bounding box center [196, 200] width 50 height 12
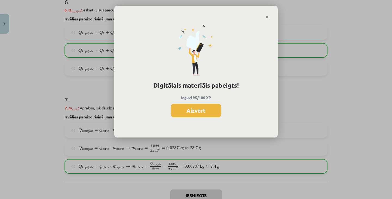
click at [216, 107] on button "Aizvērt" at bounding box center [196, 111] width 50 height 14
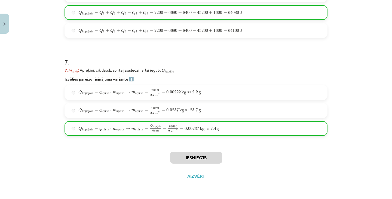
scroll to position [773, 0]
click at [192, 177] on button "Aizvērt" at bounding box center [196, 175] width 21 height 5
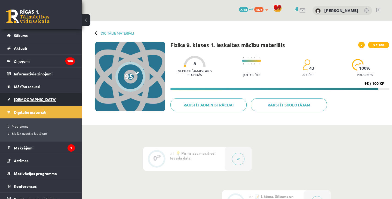
click at [29, 97] on link "[DEMOGRAPHIC_DATA]" at bounding box center [41, 99] width 68 height 13
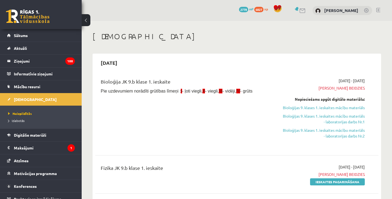
scroll to position [9, 0]
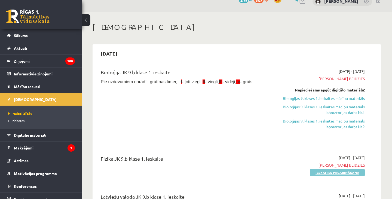
click at [317, 173] on link "Ieskaites pagarināšana" at bounding box center [337, 172] width 55 height 7
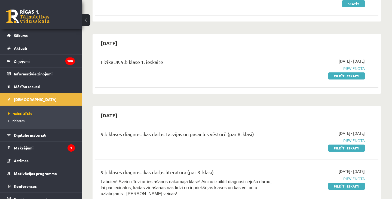
scroll to position [178, 0]
